Goal: Transaction & Acquisition: Obtain resource

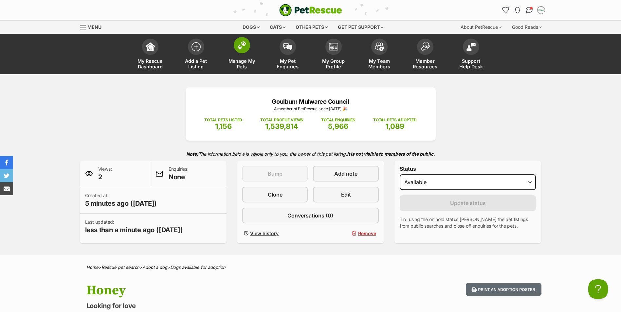
click at [242, 59] on span "Manage My Pets" at bounding box center [241, 63] width 29 height 11
click at [243, 51] on span at bounding box center [242, 45] width 16 height 16
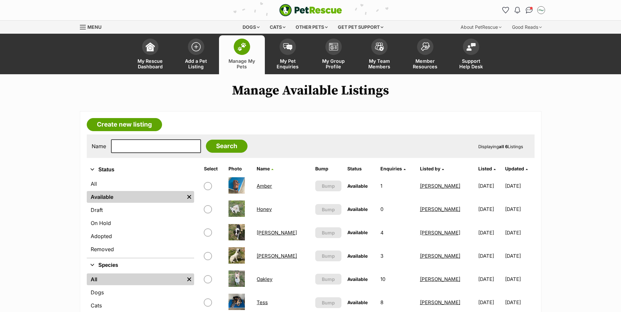
click at [267, 208] on link "Honey" at bounding box center [263, 209] width 15 height 6
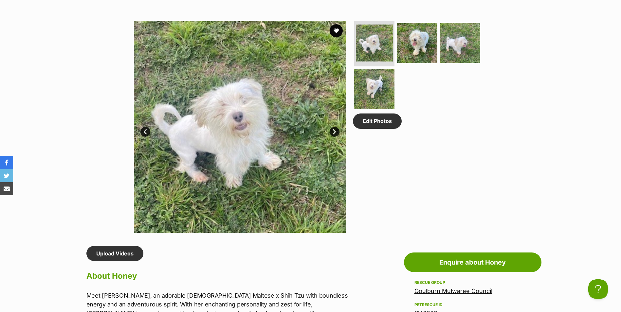
scroll to position [393, 0]
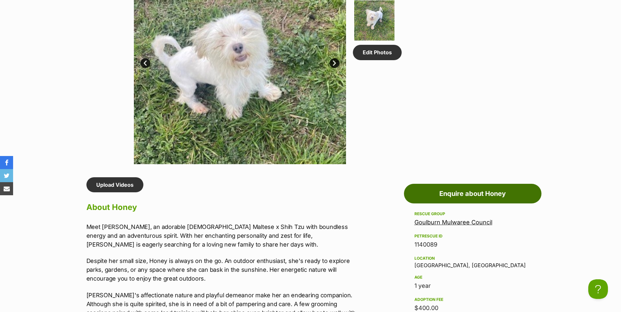
click at [479, 198] on link "Enquire about Honey" at bounding box center [472, 194] width 137 height 20
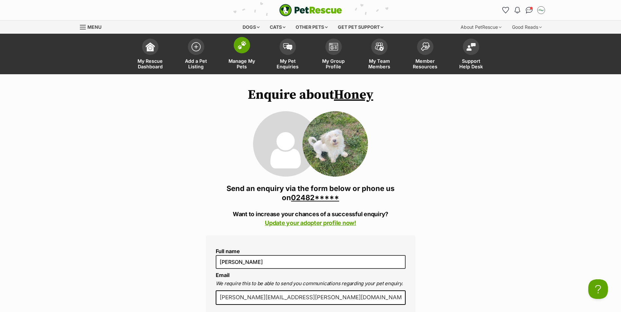
click at [248, 51] on link "Manage My Pets" at bounding box center [242, 54] width 46 height 39
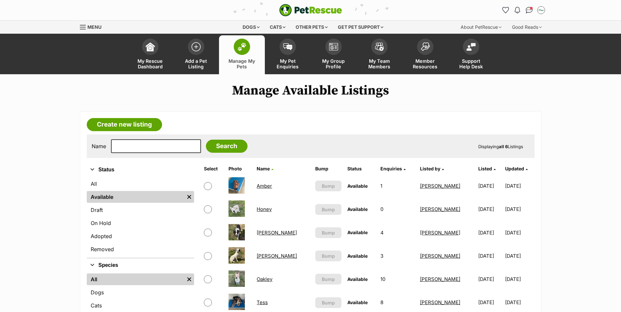
click at [270, 210] on link "Honey" at bounding box center [263, 209] width 15 height 6
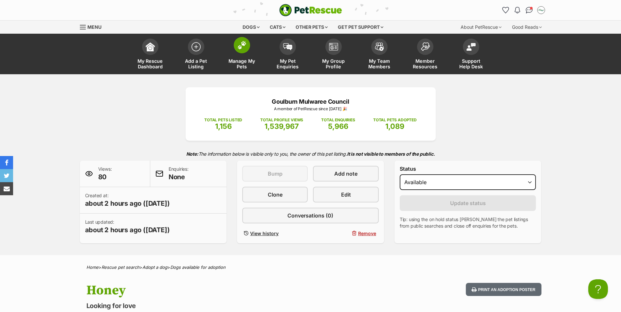
click at [241, 49] on img at bounding box center [241, 45] width 9 height 9
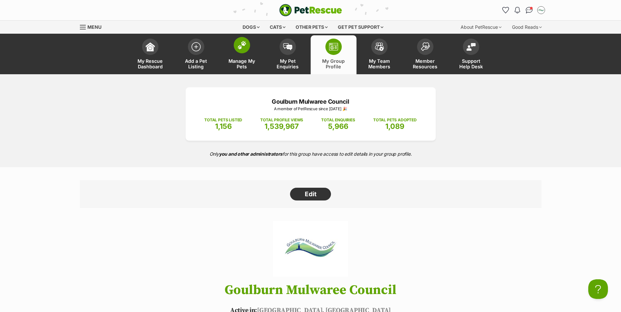
click at [242, 54] on link "Manage My Pets" at bounding box center [242, 54] width 46 height 39
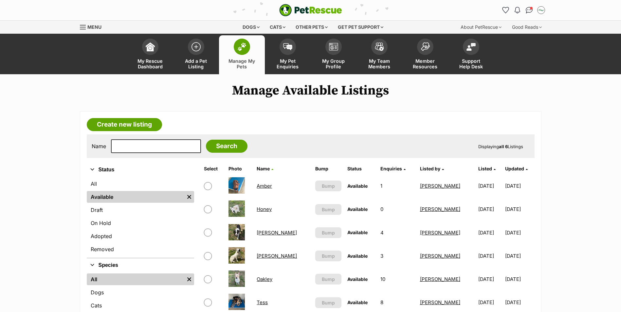
click at [286, 47] on img at bounding box center [287, 46] width 9 height 7
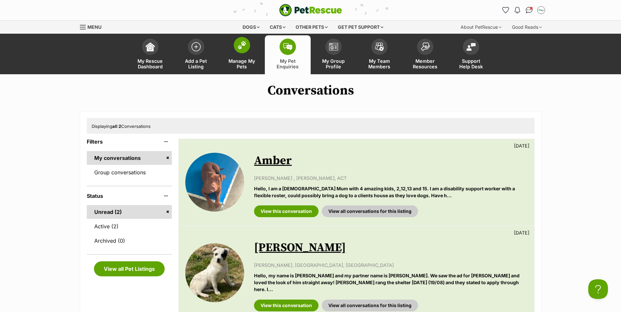
click at [243, 51] on span at bounding box center [242, 45] width 16 height 16
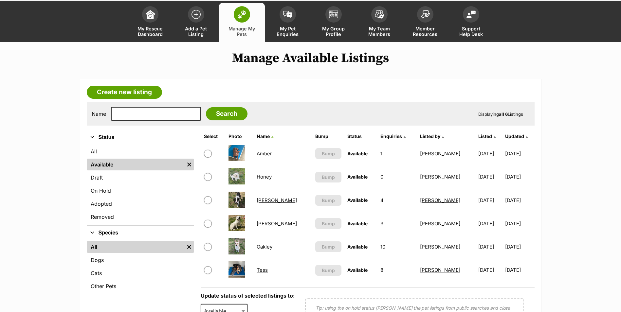
scroll to position [33, 0]
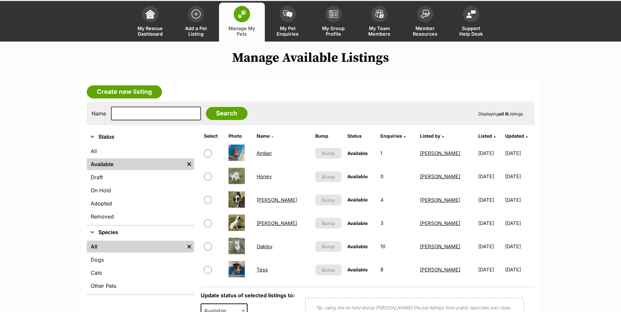
click at [266, 177] on link "Honey" at bounding box center [263, 176] width 15 height 6
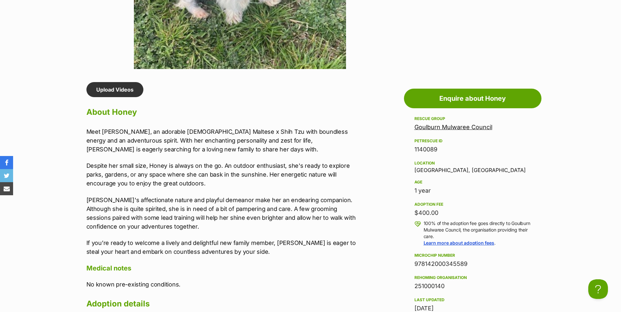
scroll to position [491, 0]
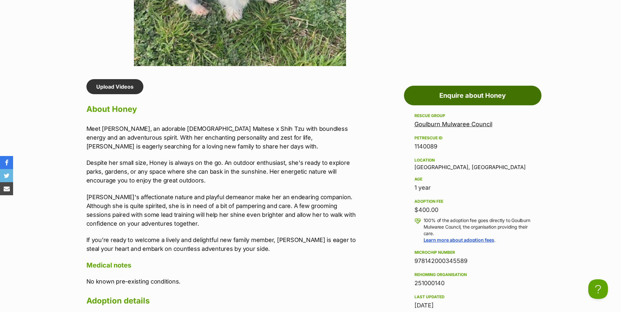
click at [477, 97] on link "Enquire about Honey" at bounding box center [472, 96] width 137 height 20
